Goal: Information Seeking & Learning: Compare options

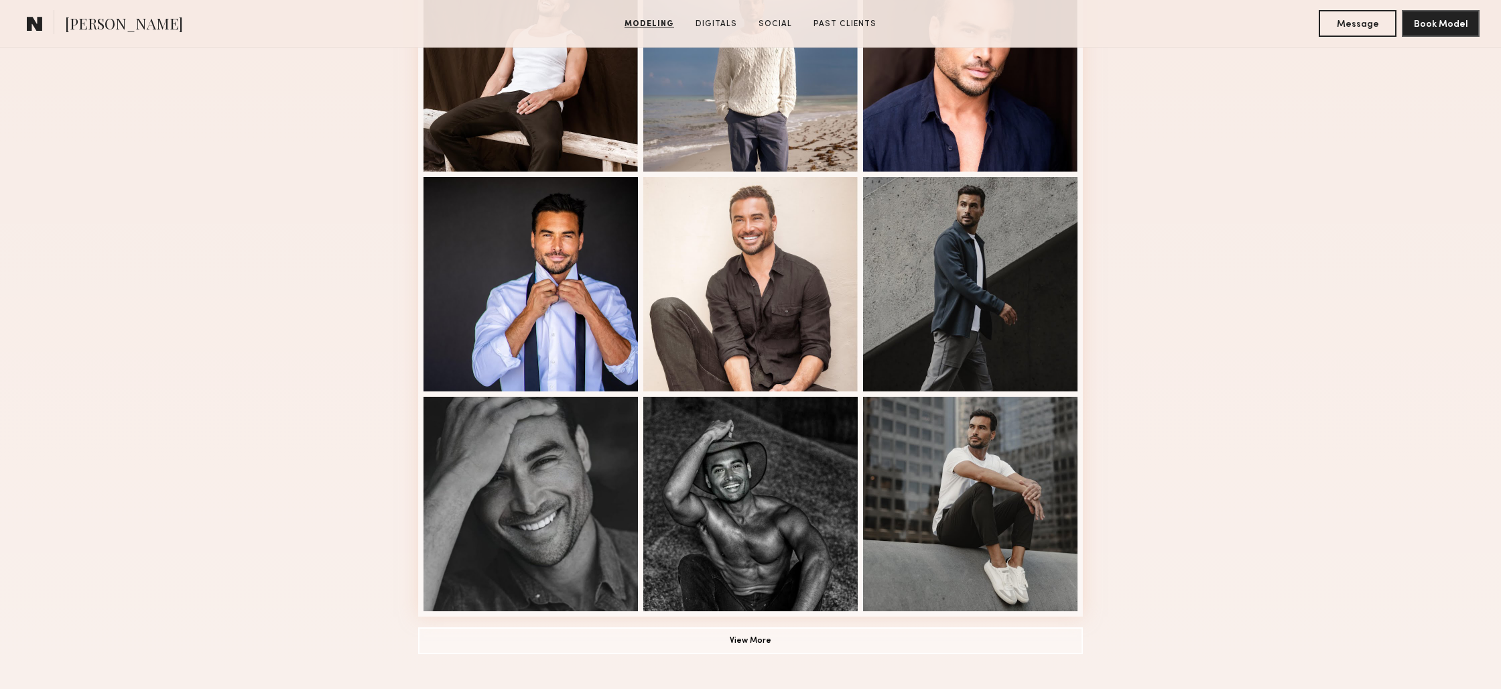
scroll to position [662, 0]
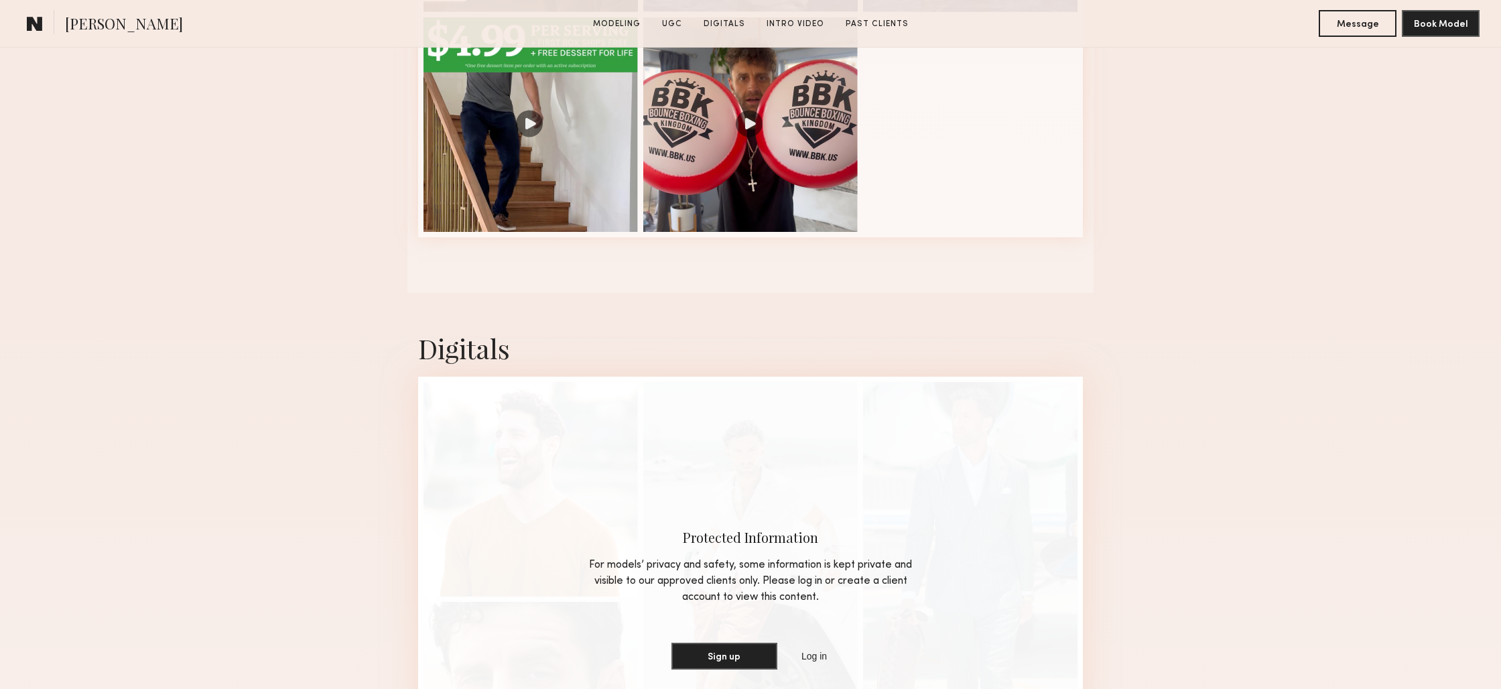
scroll to position [717, 0]
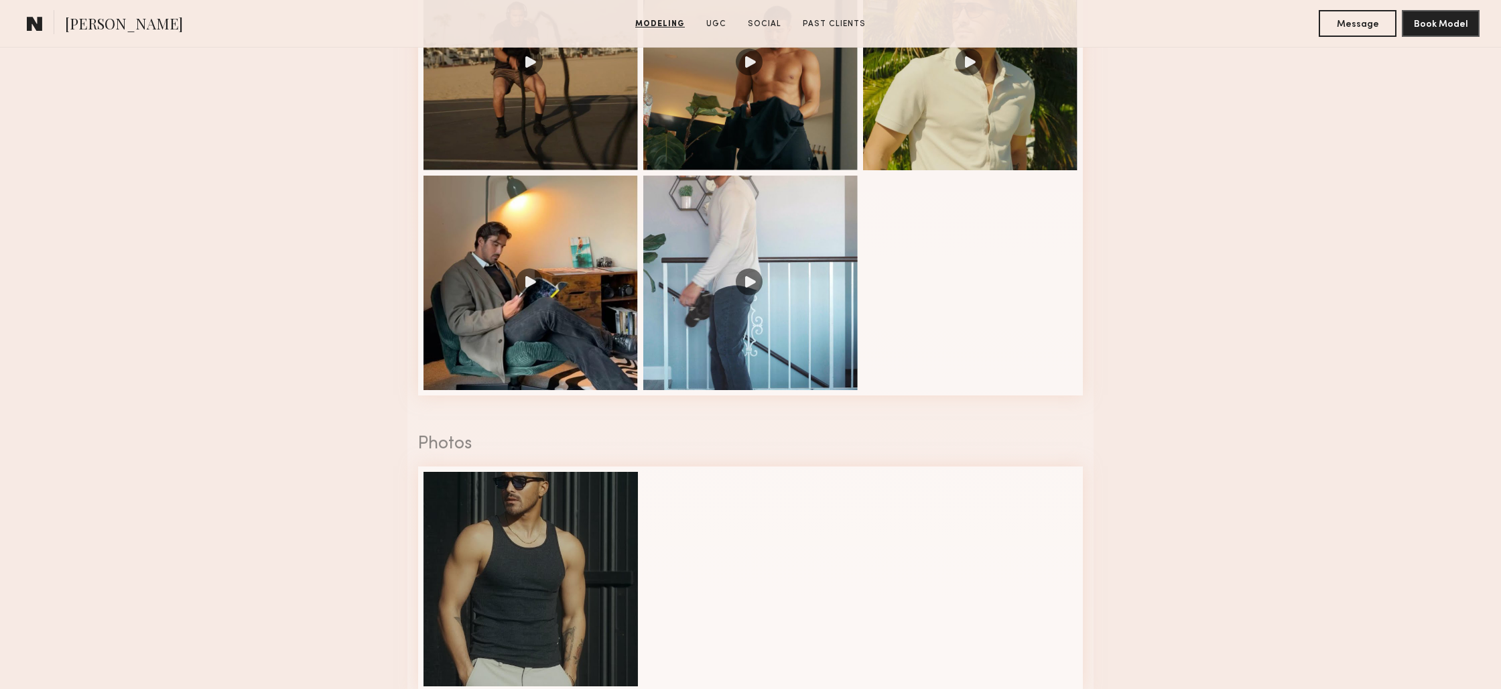
scroll to position [1523, 0]
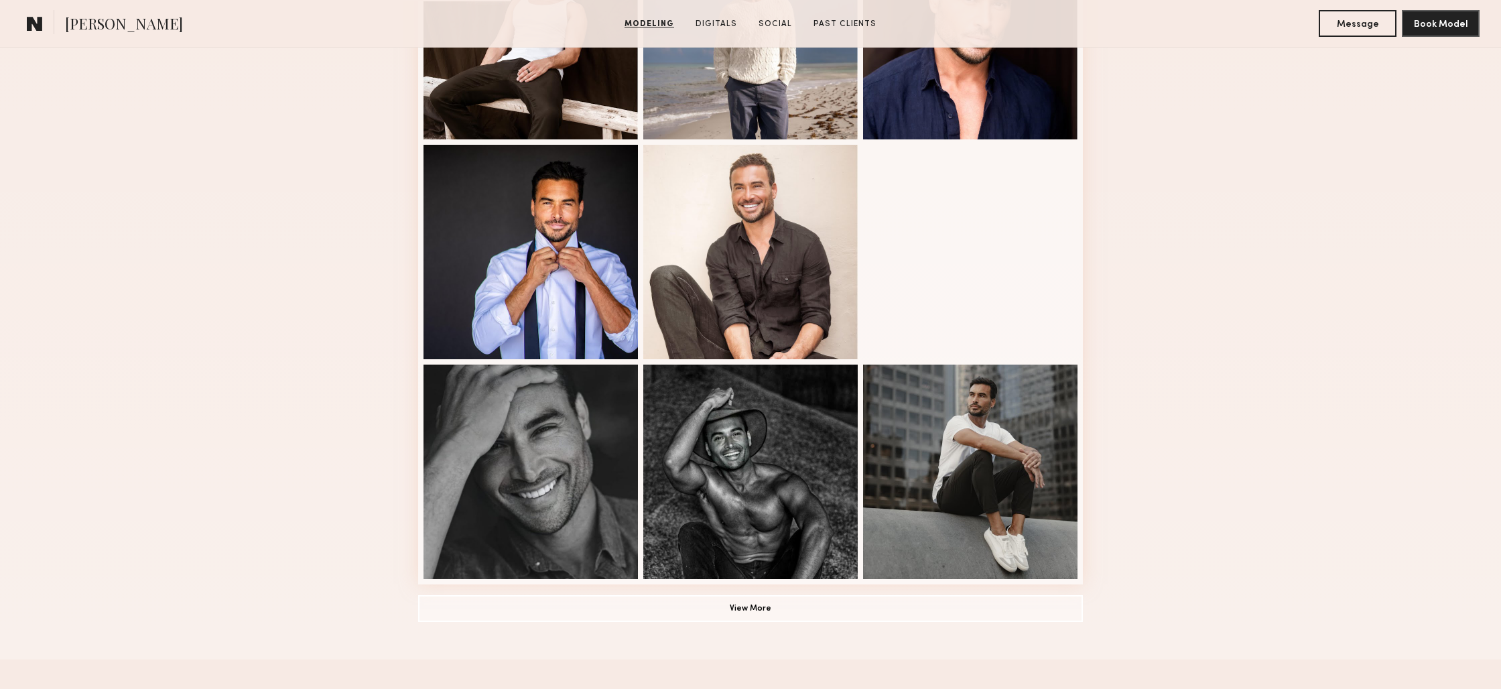
scroll to position [806, 0]
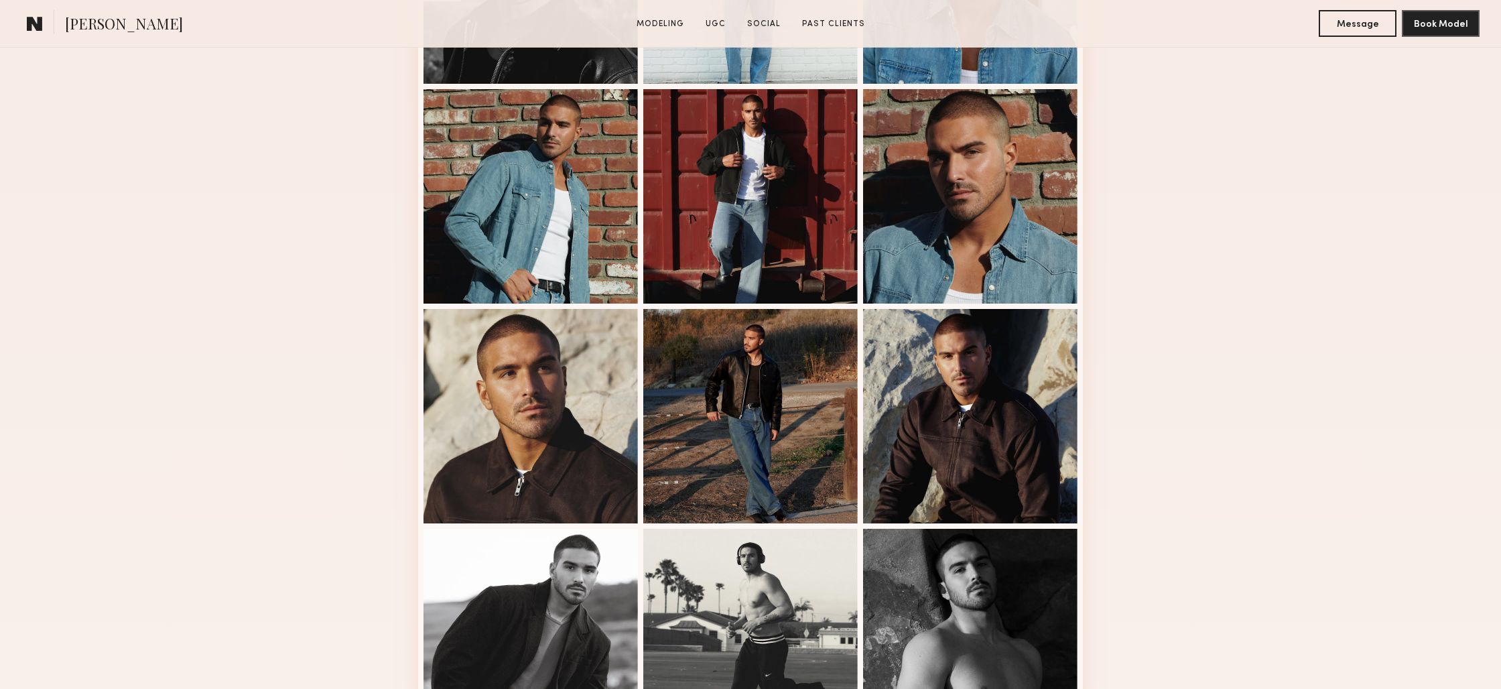
scroll to position [725, 0]
